Goal: Task Accomplishment & Management: Manage account settings

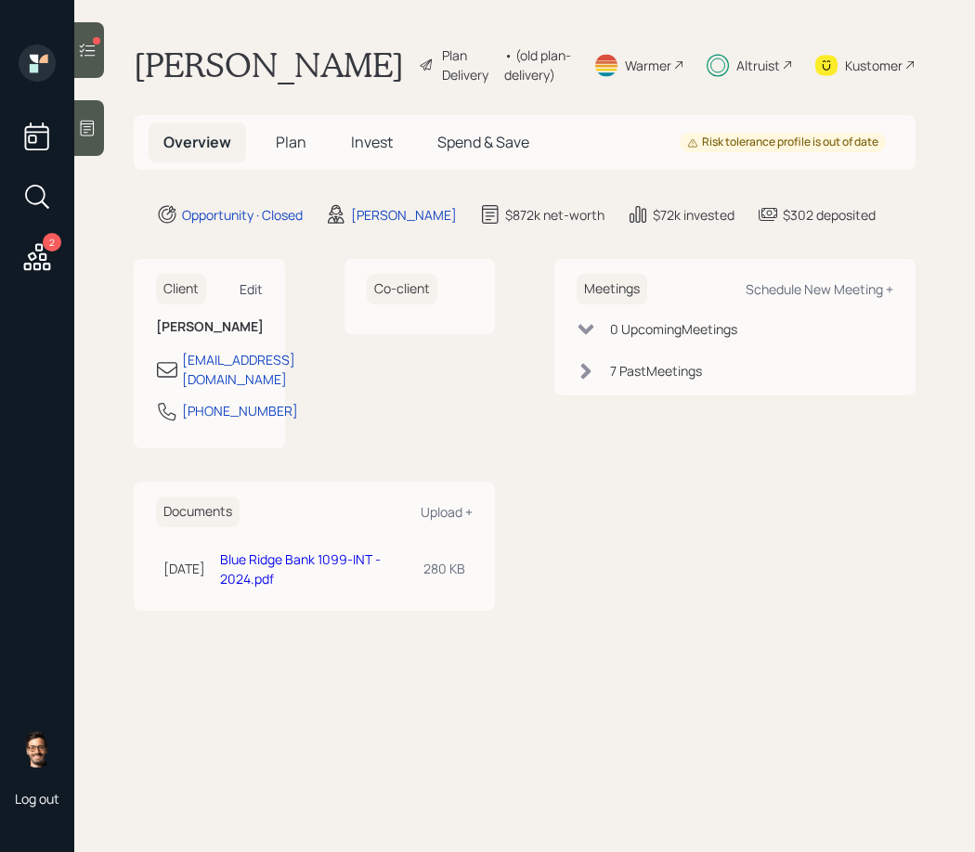
click at [255, 298] on div "Edit" at bounding box center [250, 289] width 23 height 18
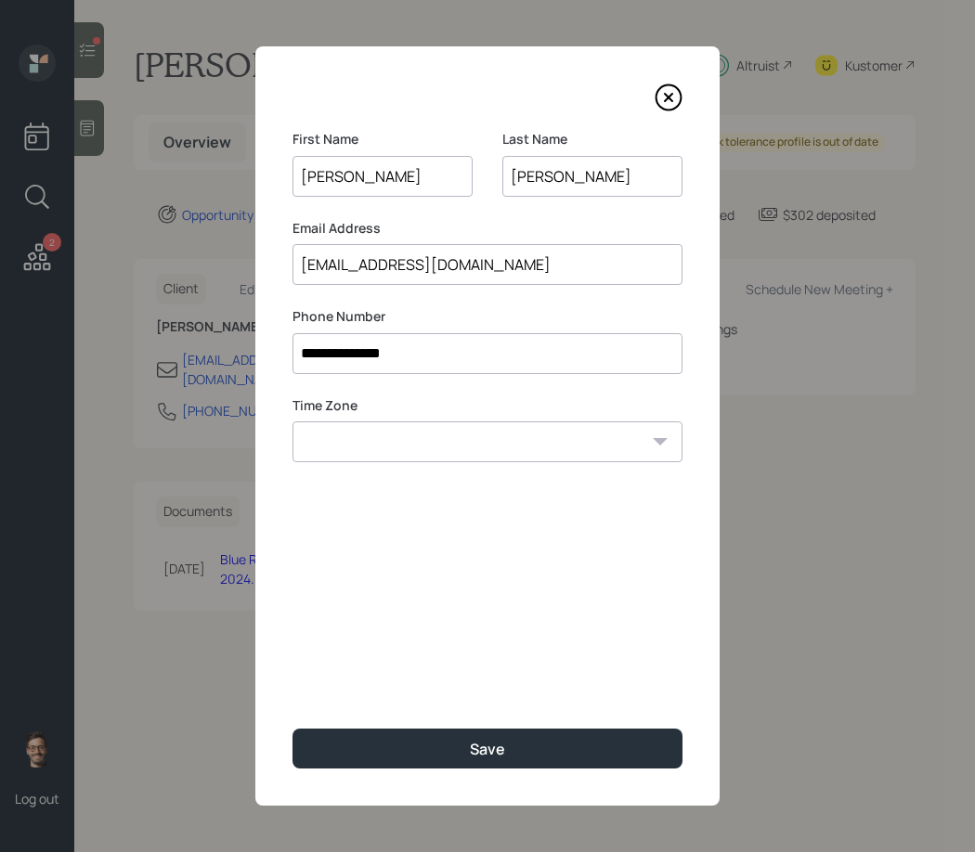
click at [586, 175] on input "[PERSON_NAME]" at bounding box center [592, 176] width 180 height 41
type input "Boghoss"
click at [534, 601] on div "**********" at bounding box center [487, 425] width 464 height 759
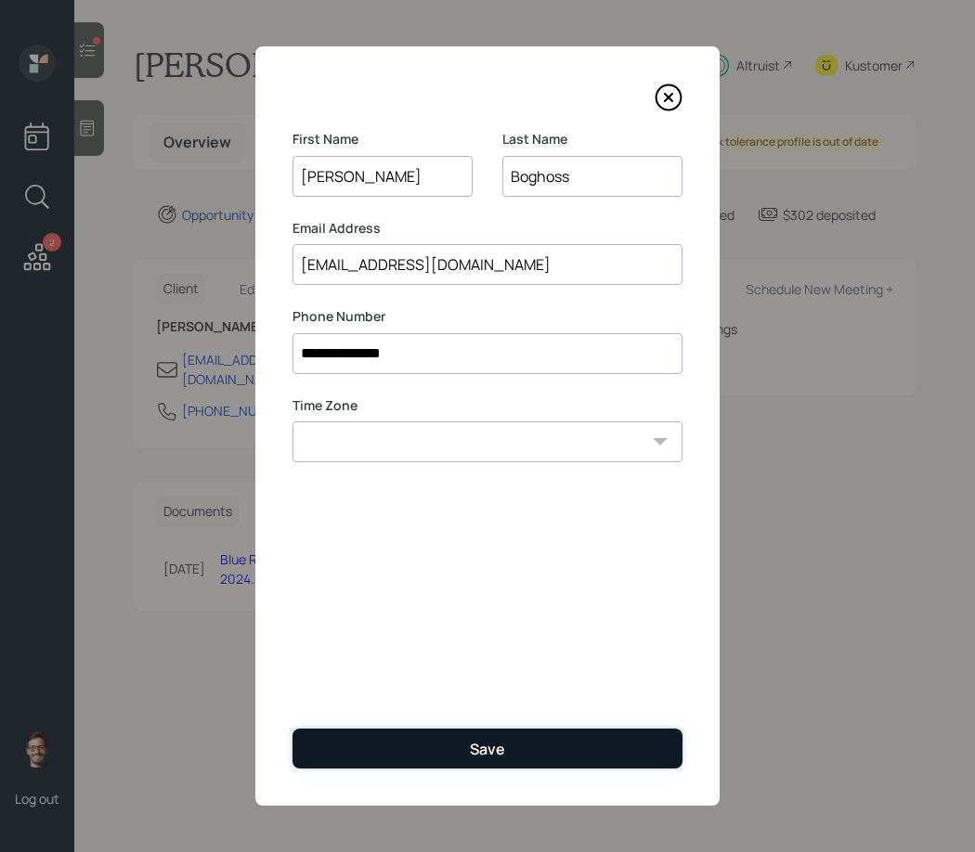
click at [511, 747] on button "Save" at bounding box center [487, 749] width 390 height 40
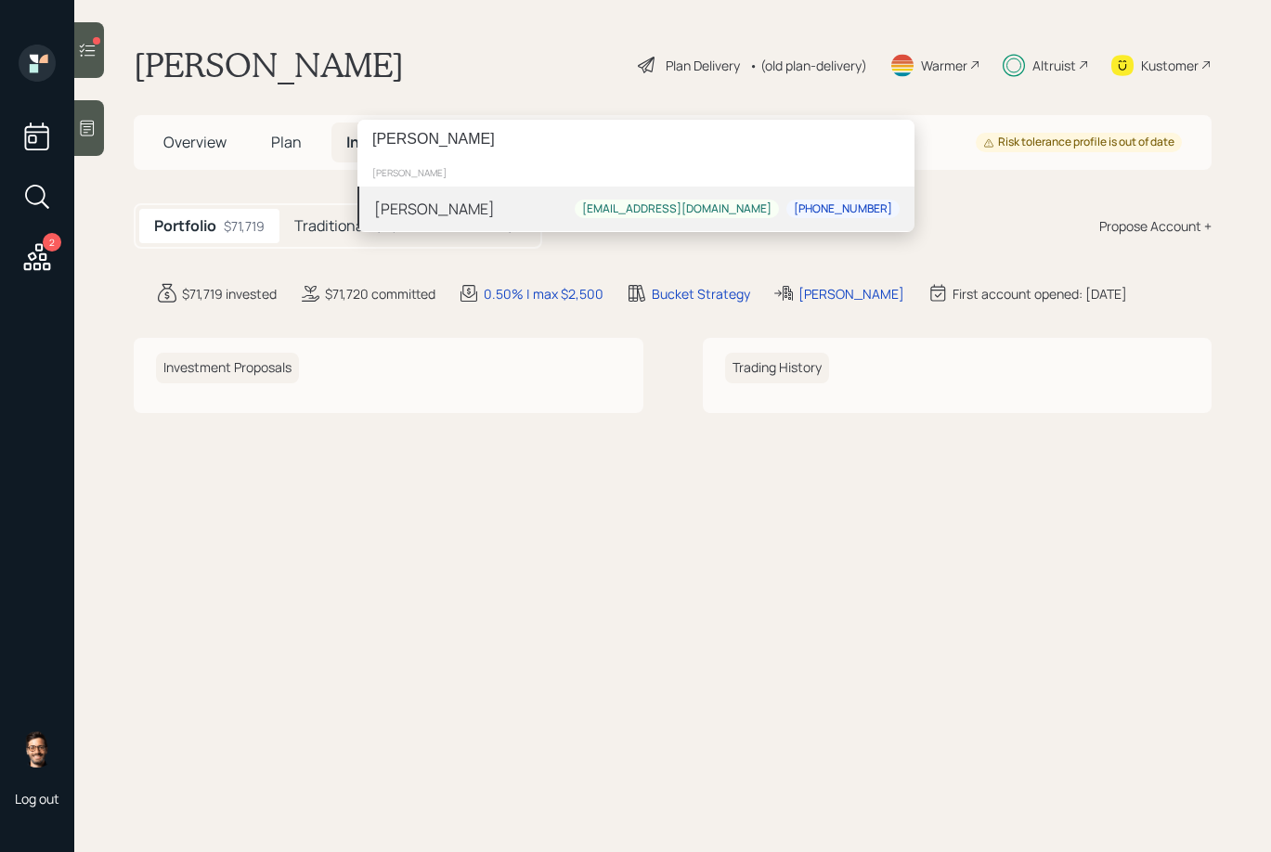
type input "Tracy Walsh"
click at [496, 211] on div "Tracy Walsh tbwalsh@walshlawfirmpllc.com 901-378-7640" at bounding box center [635, 209] width 557 height 45
